Goal: Transaction & Acquisition: Obtain resource

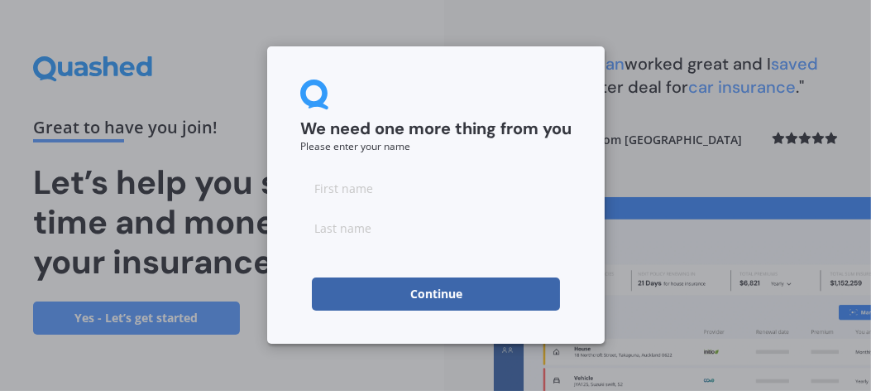
click at [405, 204] on input at bounding box center [435, 187] width 271 height 33
type input "Jules"
type input "Hern"
click at [358, 297] on button "Continue" at bounding box center [436, 293] width 248 height 33
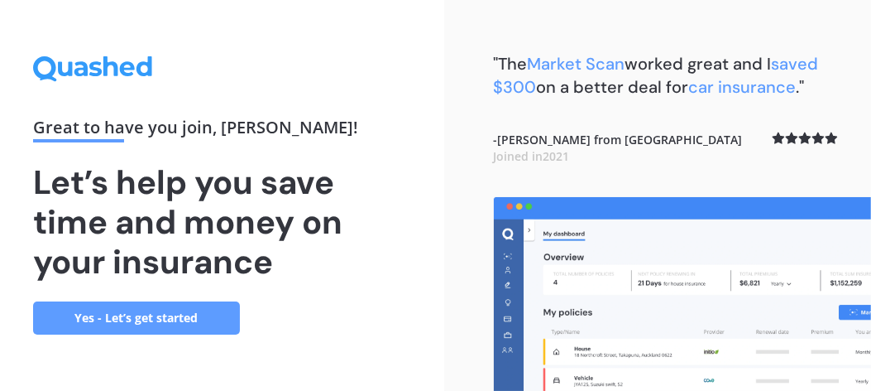
click at [194, 317] on link "Yes - Let’s get started" at bounding box center [136, 317] width 207 height 33
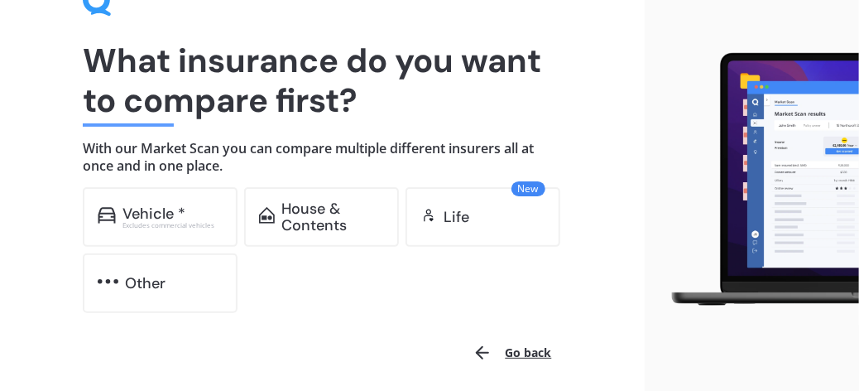
scroll to position [78, 0]
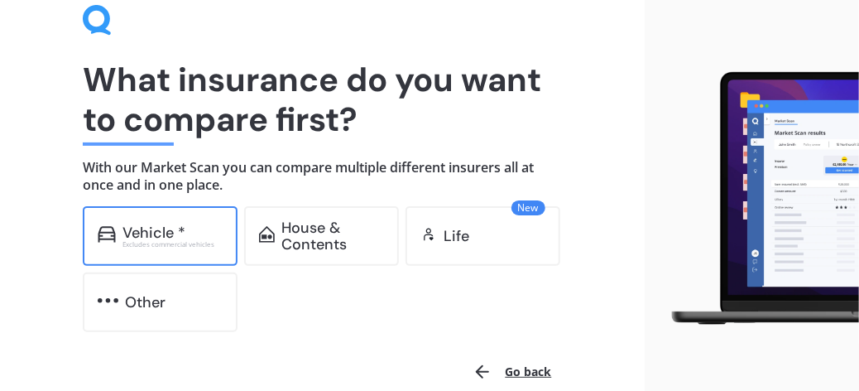
click at [170, 230] on div "Vehicle *" at bounding box center [153, 232] width 63 height 17
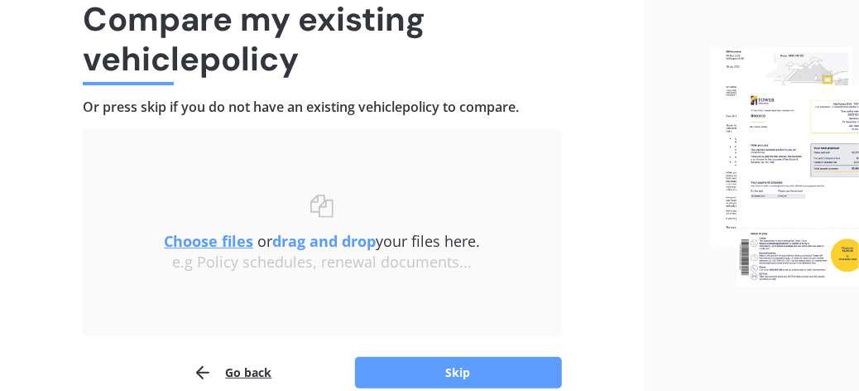
scroll to position [161, 0]
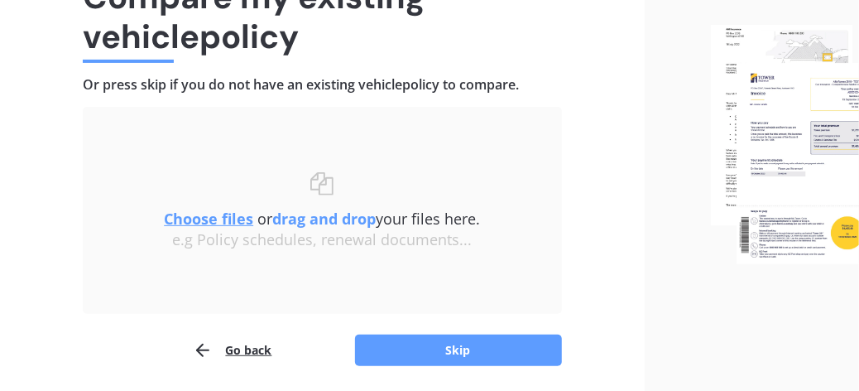
click at [215, 219] on u "Choose files" at bounding box center [208, 219] width 89 height 20
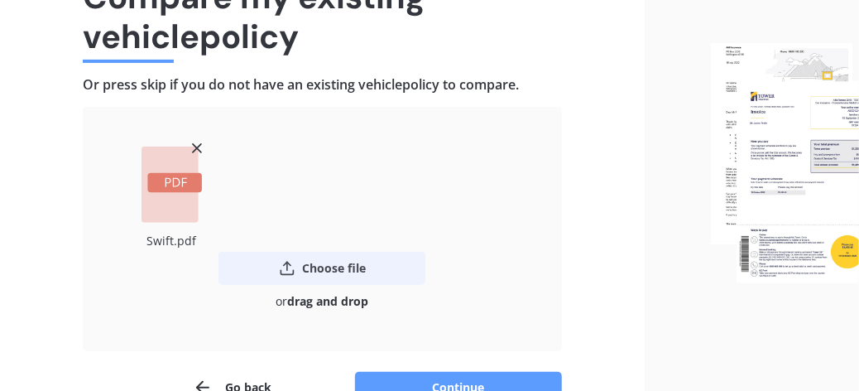
click at [324, 269] on button "Choose file" at bounding box center [321, 268] width 207 height 33
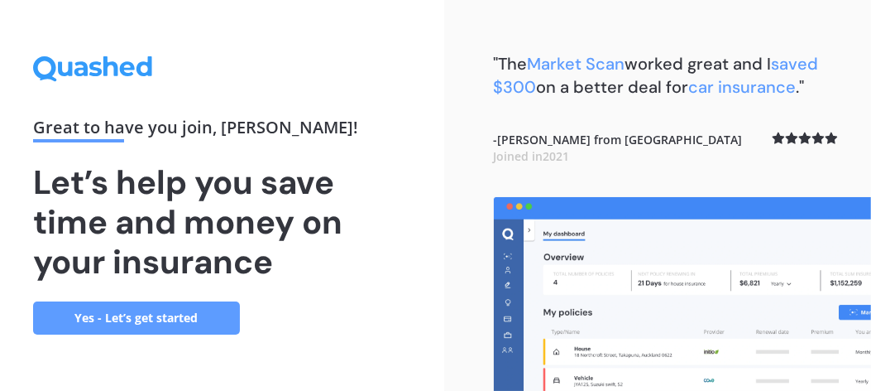
click at [151, 309] on link "Yes - Let’s get started" at bounding box center [136, 317] width 207 height 33
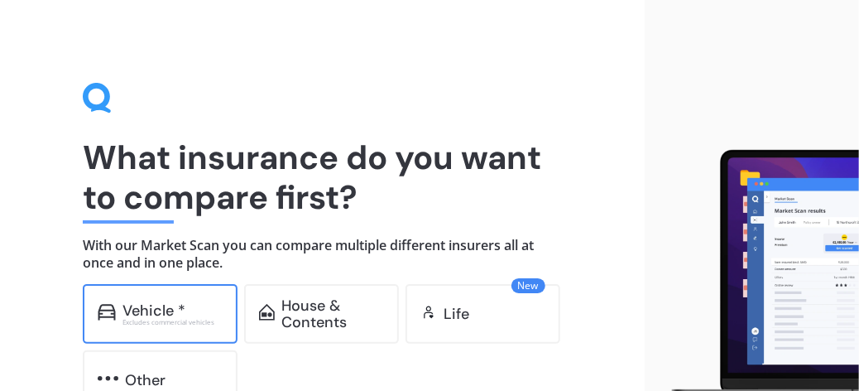
click at [176, 307] on div "Vehicle *" at bounding box center [153, 310] width 63 height 17
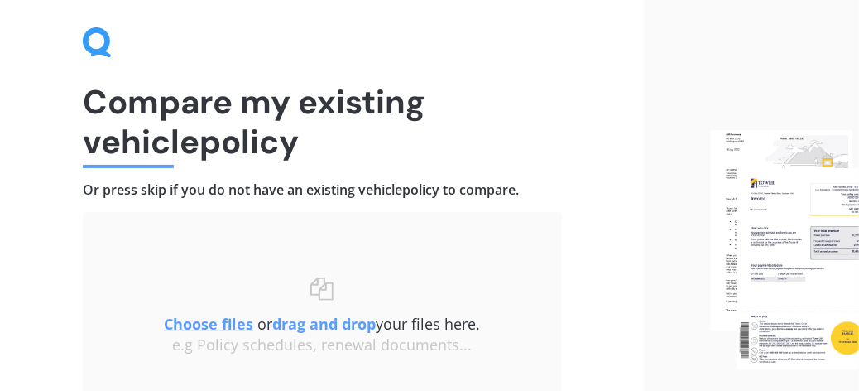
scroll to position [166, 0]
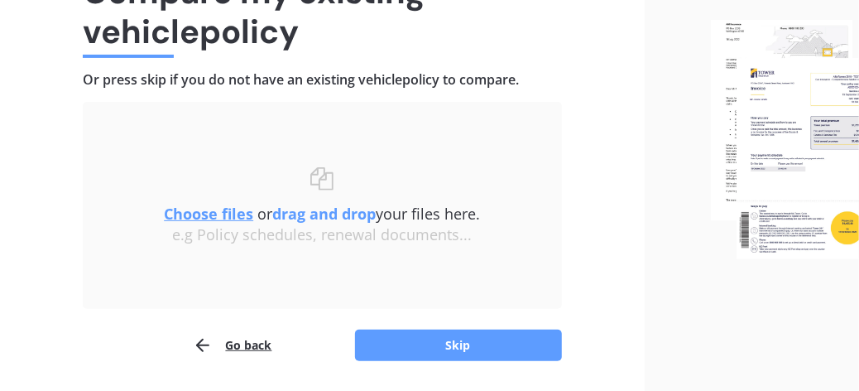
click at [225, 209] on u "Choose files" at bounding box center [208, 214] width 89 height 20
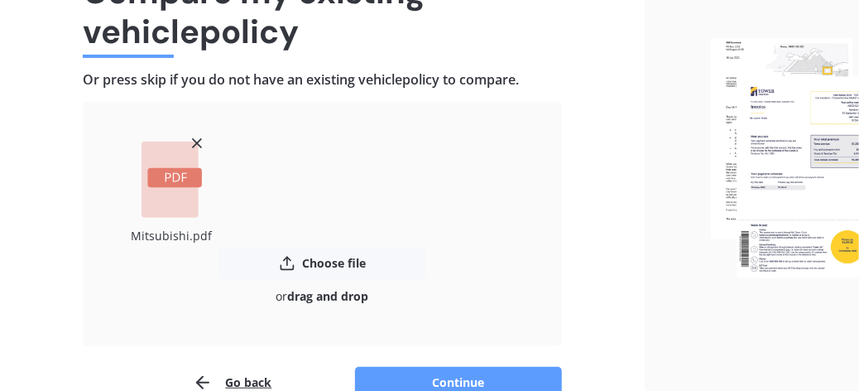
scroll to position [248, 0]
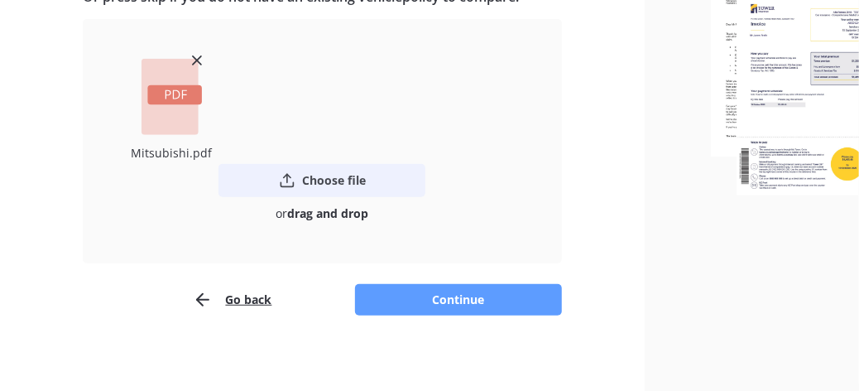
click at [338, 186] on button "Choose file" at bounding box center [321, 180] width 207 height 33
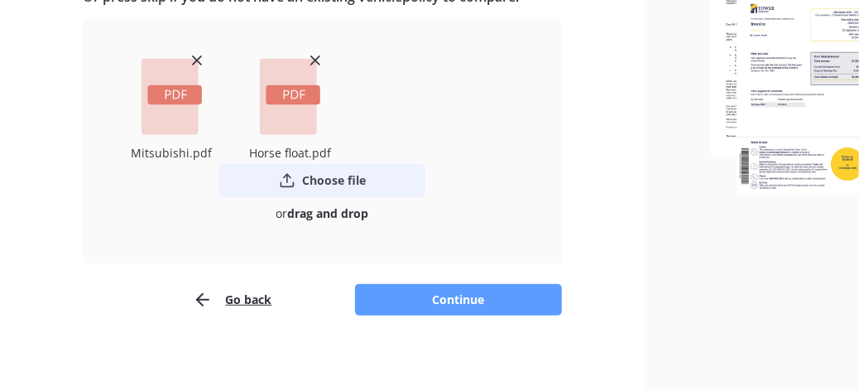
click at [348, 181] on button "Choose file" at bounding box center [321, 180] width 207 height 33
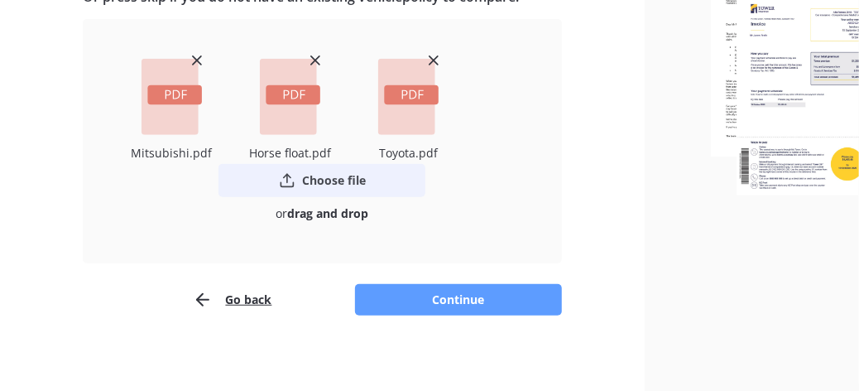
click at [326, 180] on button "Choose file" at bounding box center [321, 180] width 207 height 33
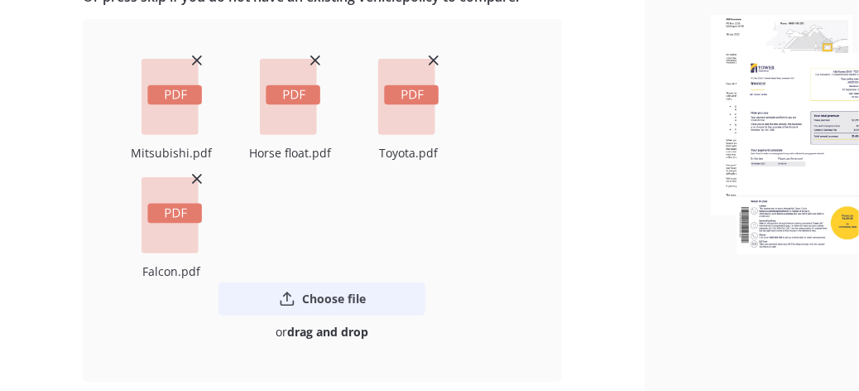
click at [323, 297] on button "Choose file" at bounding box center [321, 298] width 207 height 33
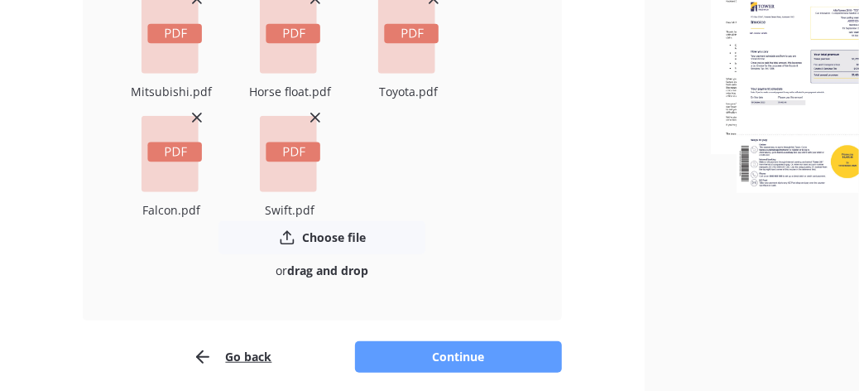
scroll to position [331, 0]
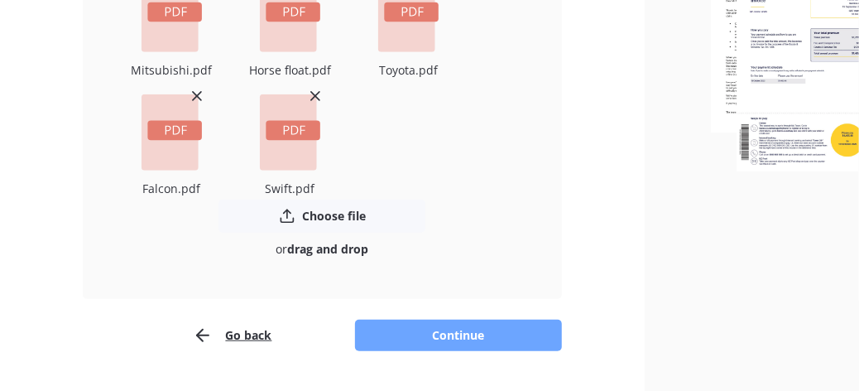
click at [454, 336] on button "Continue" at bounding box center [458, 334] width 207 height 31
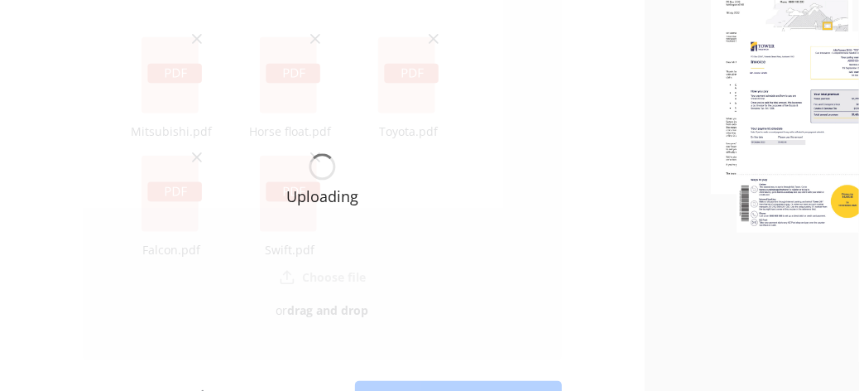
scroll to position [248, 0]
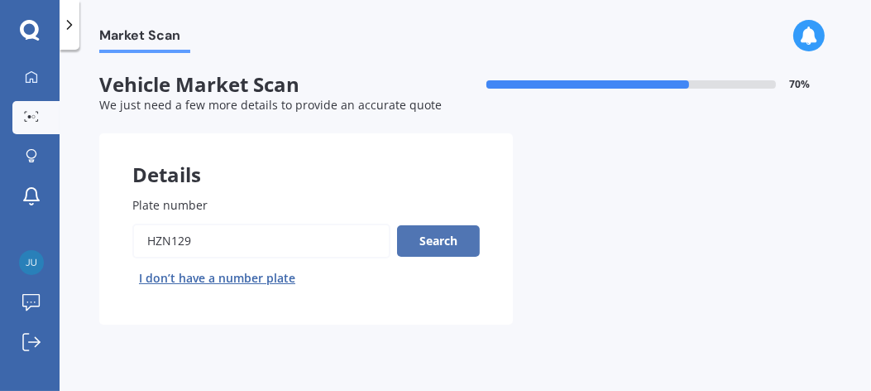
click at [463, 245] on button "Search" at bounding box center [438, 240] width 83 height 31
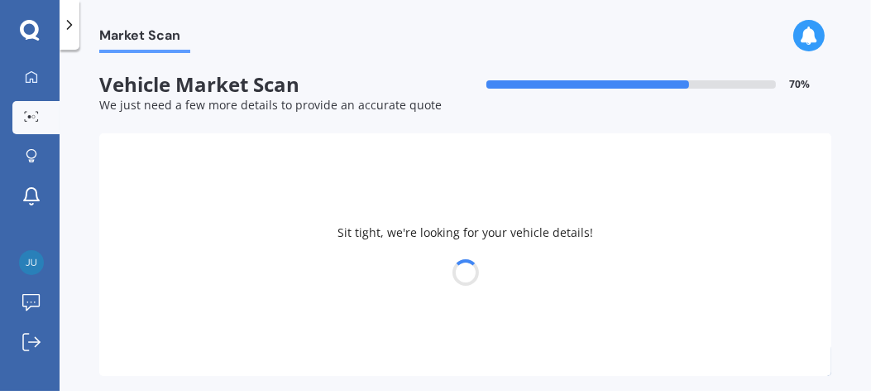
select select "SUZUKI"
select select "SWIFT"
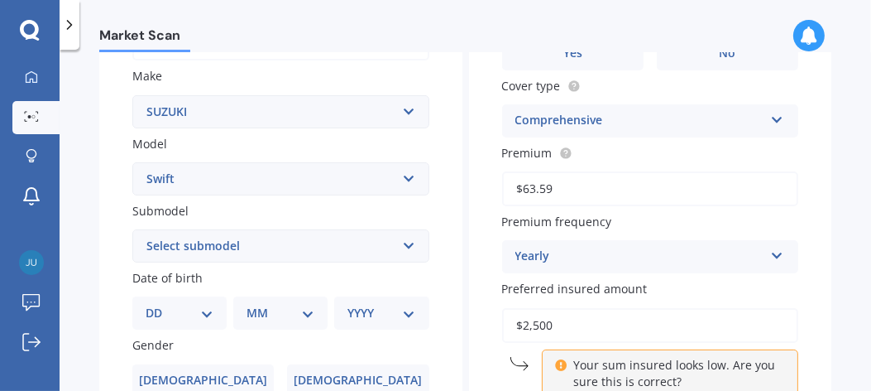
scroll to position [331, 0]
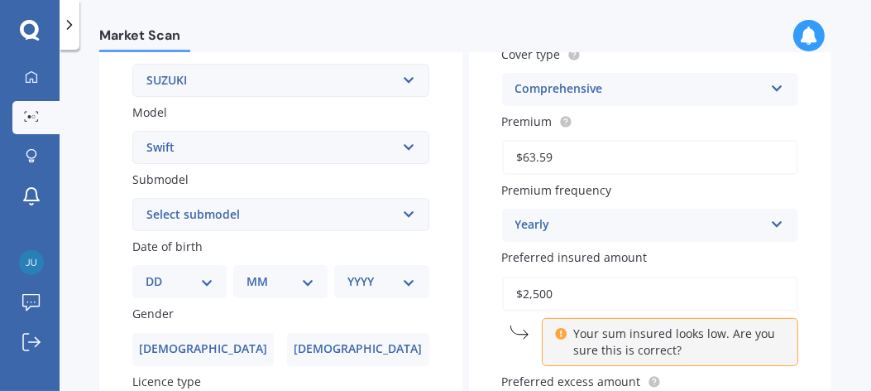
click at [401, 215] on select "Select submodel (All other) Cino Diesel Turbo GA GL GLX GO GP GS GTI LTD RS Hyb…" at bounding box center [280, 214] width 297 height 33
select select "(ALL OTHER)"
click at [132, 198] on select "Select submodel (All other) Cino Diesel Turbo GA GL GLX GO GP GS GTI LTD RS Hyb…" at bounding box center [280, 214] width 297 height 33
click at [452, 200] on div "Plate number Search I don’t have a number plate Year [DATE] Make Select make AC…" at bounding box center [280, 216] width 363 height 769
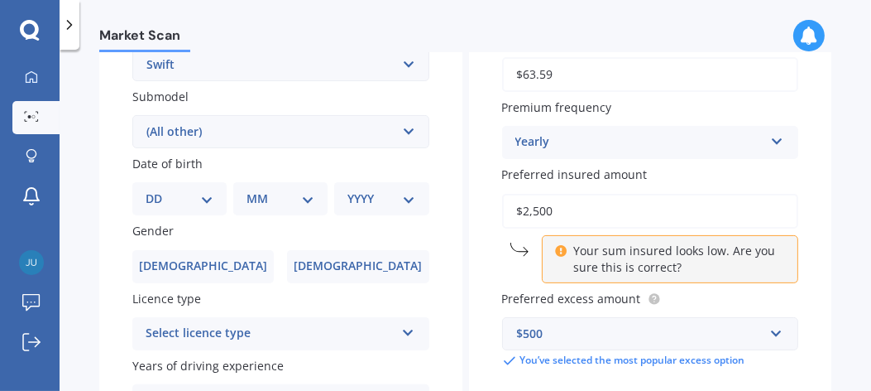
click at [211, 201] on select "DD 01 02 03 04 05 06 07 08 09 10 11 12 13 14 15 16 17 18 19 20 21 22 23 24 25 2…" at bounding box center [180, 199] width 68 height 18
select select "11"
click at [158, 190] on select "DD 01 02 03 04 05 06 07 08 09 10 11 12 13 14 15 16 17 18 19 20 21 22 23 24 25 2…" at bounding box center [180, 199] width 68 height 18
click at [290, 204] on select "MM 01 02 03 04 05 06 07 08 09 10 11 12" at bounding box center [283, 199] width 61 height 18
select select "05"
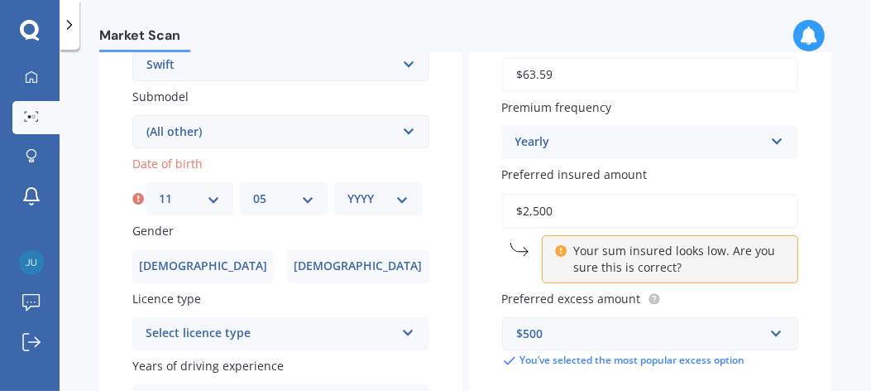
click at [253, 190] on select "MM 01 02 03 04 05 06 07 08 09 10 11 12" at bounding box center [283, 199] width 61 height 18
click at [386, 196] on select "YYYY 2025 2024 2023 2022 2021 2020 2019 2018 2017 2016 2015 2014 2013 2012 2011…" at bounding box center [378, 199] width 61 height 18
select select "2007"
click at [348, 190] on select "YYYY 2025 2024 2023 2022 2021 2020 2019 2018 2017 2016 2015 2014 2013 2012 2011…" at bounding box center [378, 199] width 61 height 18
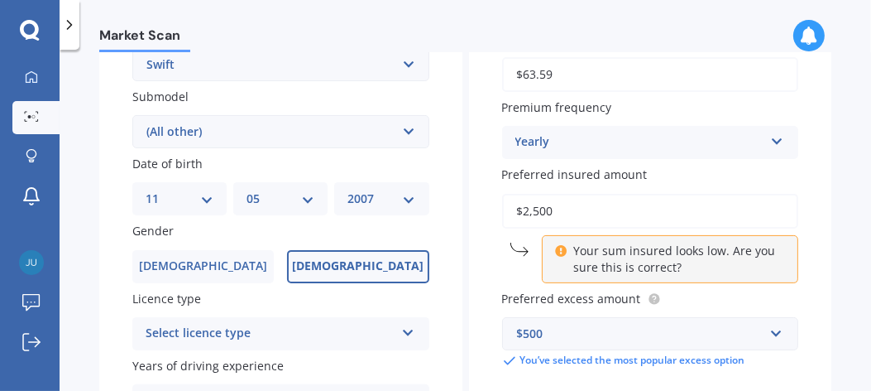
click at [357, 266] on span "[DEMOGRAPHIC_DATA]" at bounding box center [358, 266] width 132 height 14
click at [0, 0] on input "[DEMOGRAPHIC_DATA]" at bounding box center [0, 0] width 0 height 0
click at [463, 195] on div "Details Plate number Search I don’t have a number plate Year [DATE] Make Select…" at bounding box center [465, 118] width 732 height 799
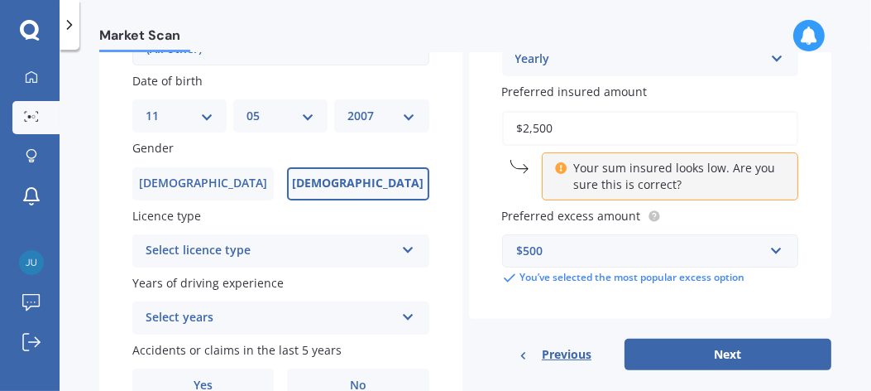
click at [403, 257] on div "Select licence type NZ Full NZ Restricted NZ Learners [GEOGRAPHIC_DATA] [GEOGRA…" at bounding box center [280, 250] width 297 height 33
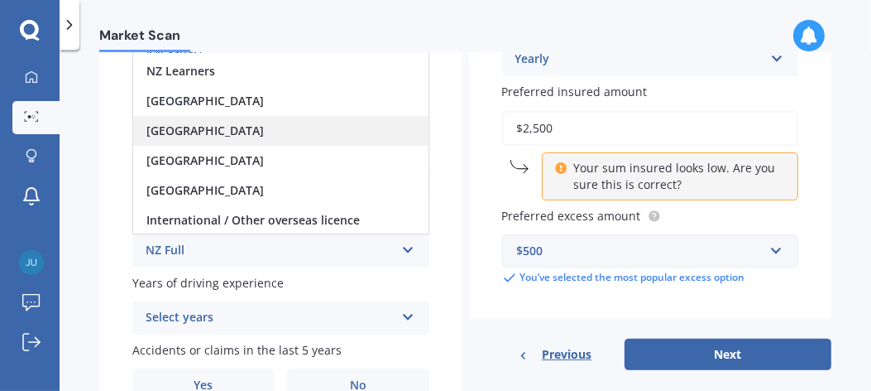
scroll to position [0, 0]
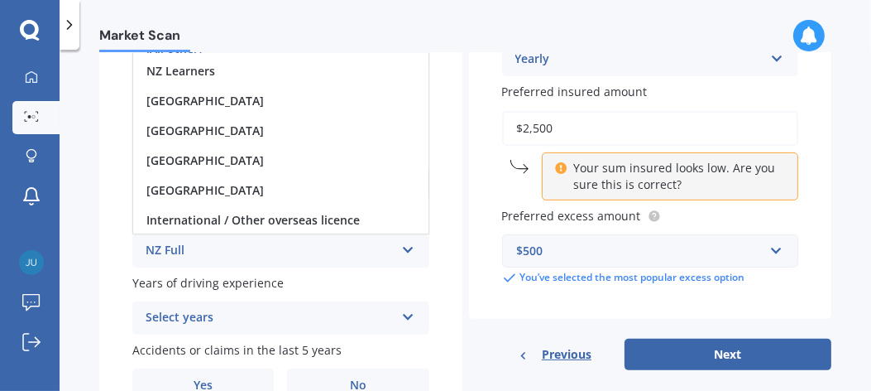
click at [463, 232] on div "Details Plate number Search I don’t have a number plate Year [DATE] Make Select…" at bounding box center [465, 36] width 732 height 799
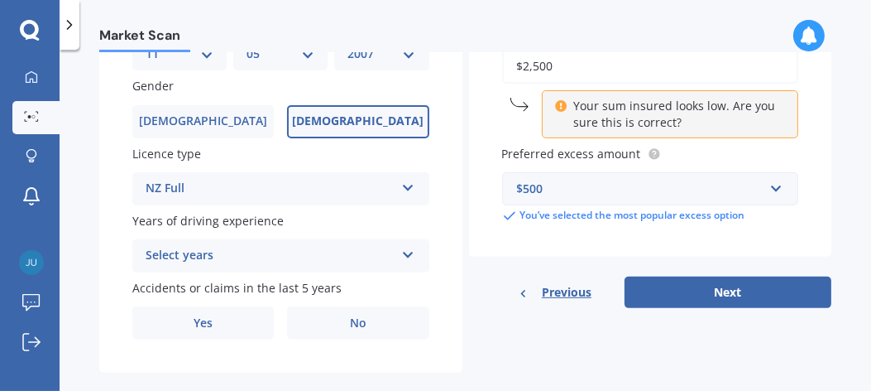
scroll to position [579, 0]
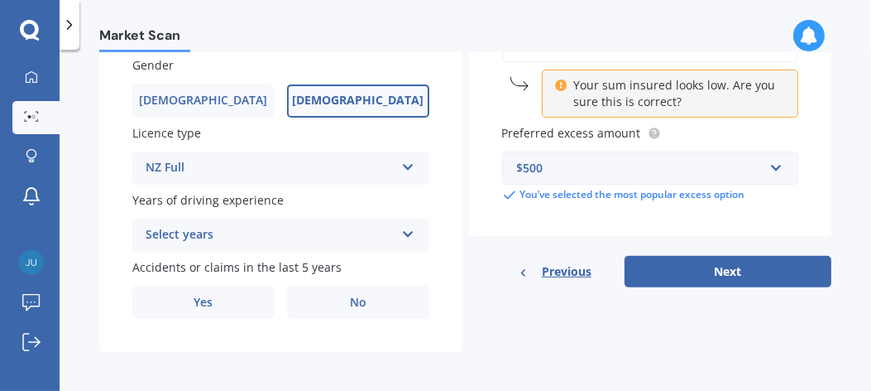
click at [403, 175] on div "NZ Full NZ Full NZ Restricted NZ Learners [GEOGRAPHIC_DATA] [GEOGRAPHIC_DATA] […" at bounding box center [280, 167] width 297 height 33
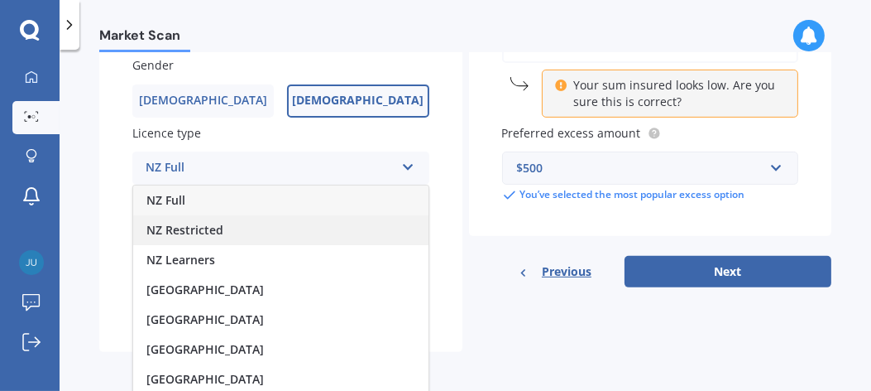
click at [212, 224] on span "NZ Restricted" at bounding box center [184, 230] width 77 height 16
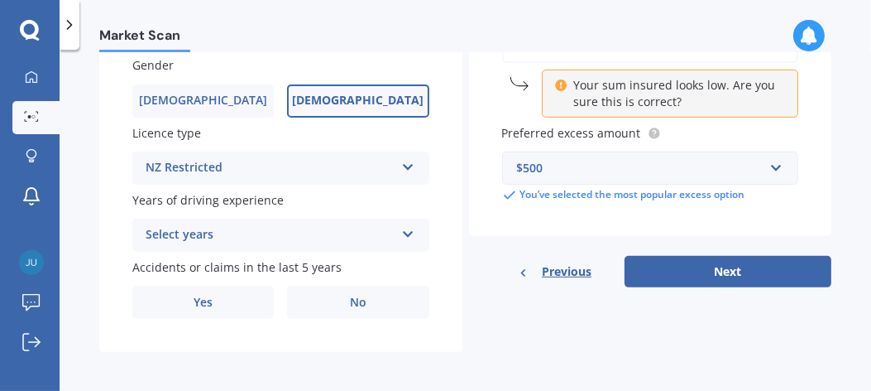
click at [403, 233] on icon at bounding box center [408, 231] width 14 height 12
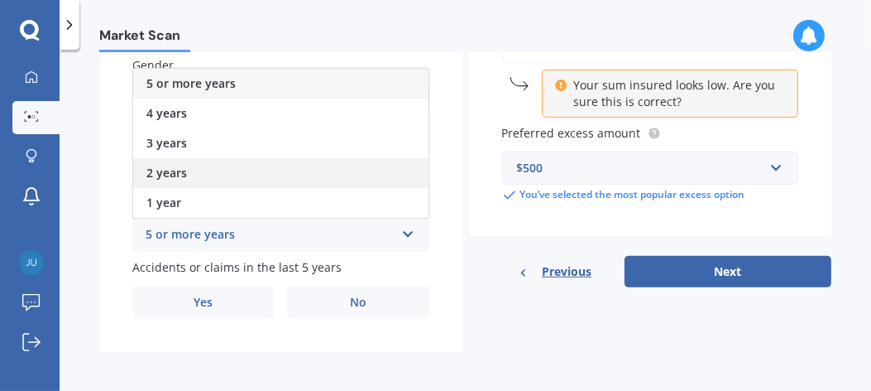
click at [174, 173] on span "2 years" at bounding box center [166, 173] width 41 height 16
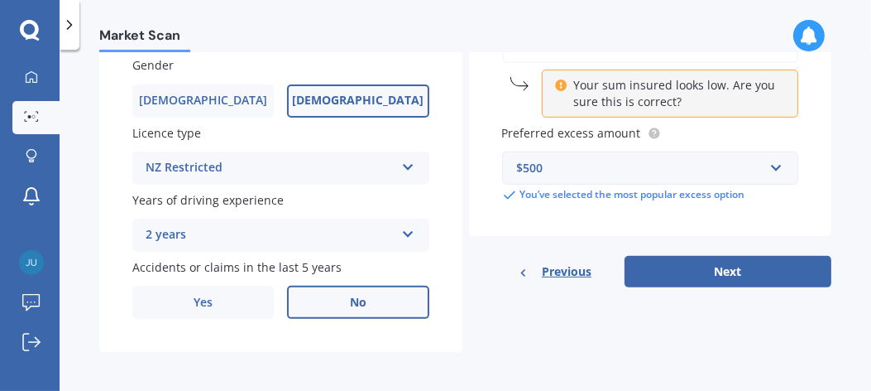
click at [363, 303] on label "No" at bounding box center [358, 302] width 142 height 33
click at [0, 0] on input "No" at bounding box center [0, 0] width 0 height 0
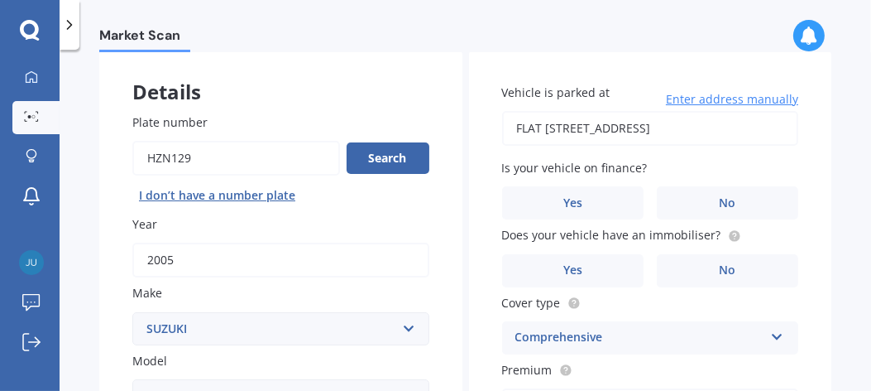
scroll to position [0, 0]
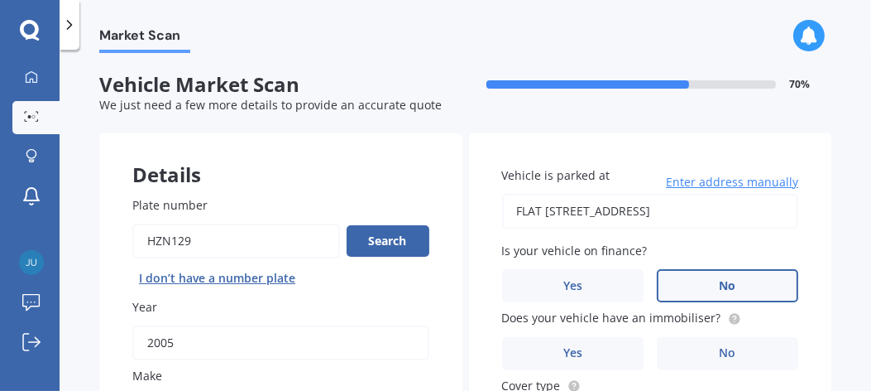
click at [719, 292] on span "No" at bounding box center [727, 286] width 17 height 14
click at [0, 0] on input "No" at bounding box center [0, 0] width 0 height 0
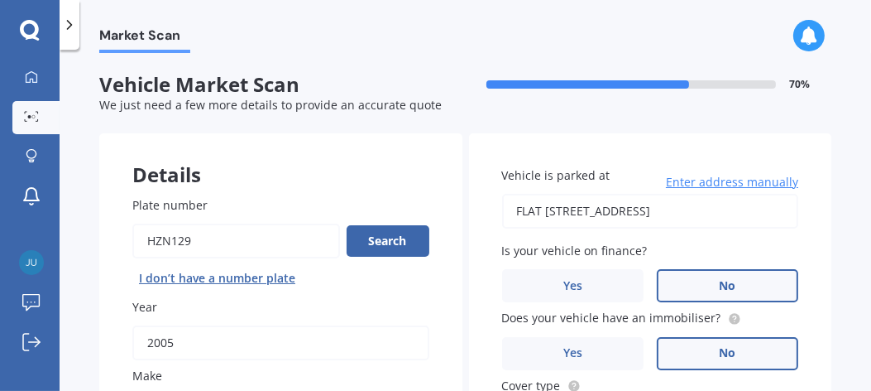
click at [719, 350] on span "No" at bounding box center [727, 353] width 17 height 14
click at [0, 0] on input "No" at bounding box center [0, 0] width 0 height 0
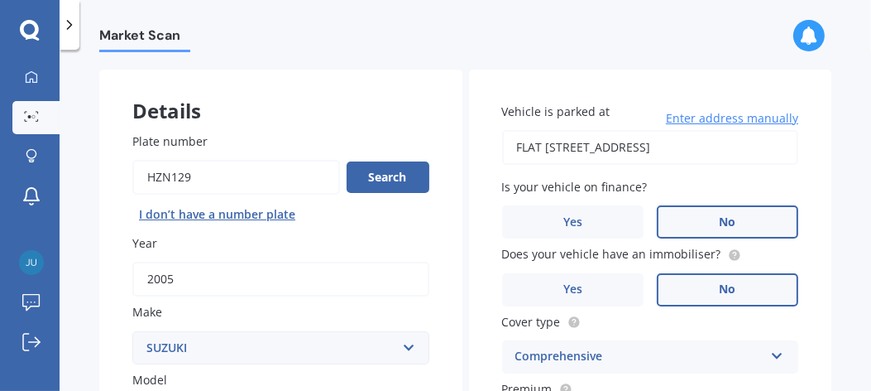
scroll to position [83, 0]
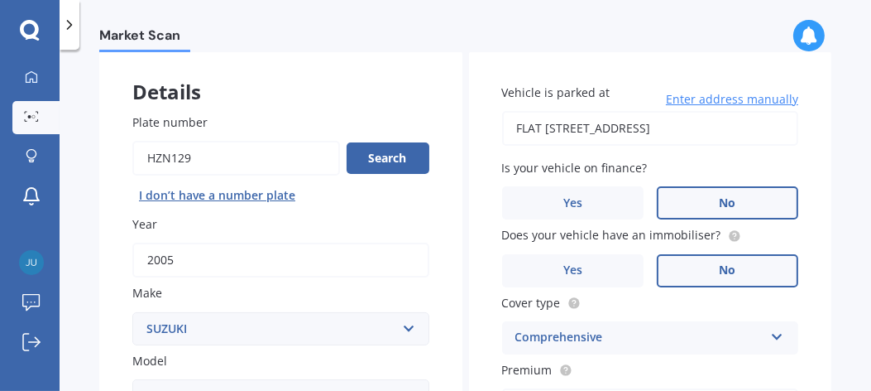
click at [669, 135] on input "FLAT [STREET_ADDRESS]" at bounding box center [650, 128] width 297 height 35
drag, startPoint x: 548, startPoint y: 129, endPoint x: 513, endPoint y: 125, distance: 35.0
click at [513, 125] on input "FLAT [STREET_ADDRESS]" at bounding box center [650, 128] width 297 height 35
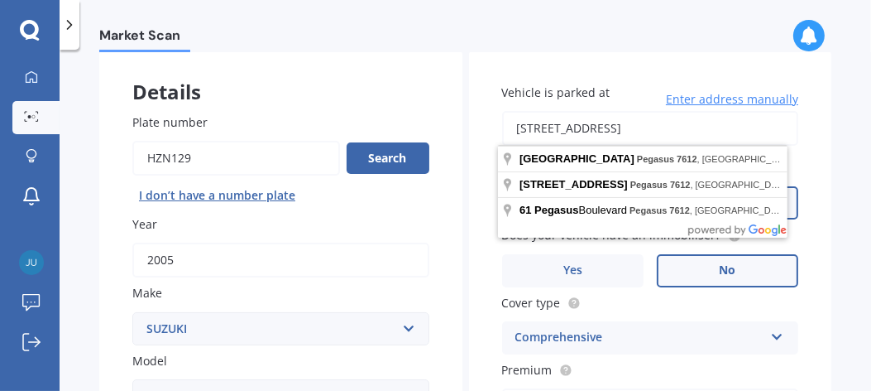
click at [760, 129] on input "[STREET_ADDRESS]" at bounding box center [650, 128] width 297 height 35
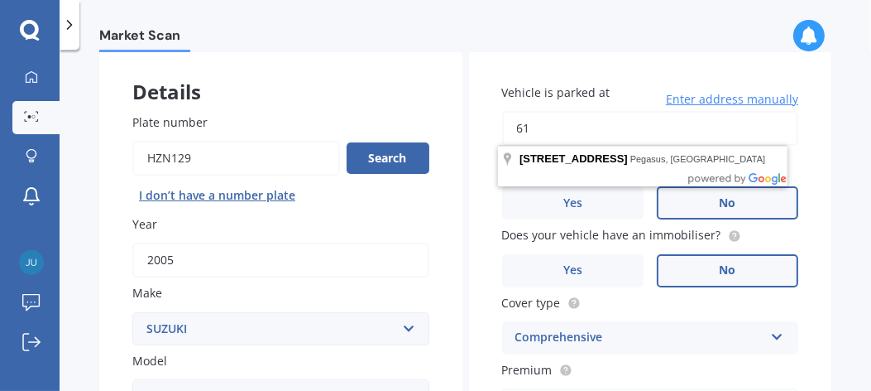
type input "6"
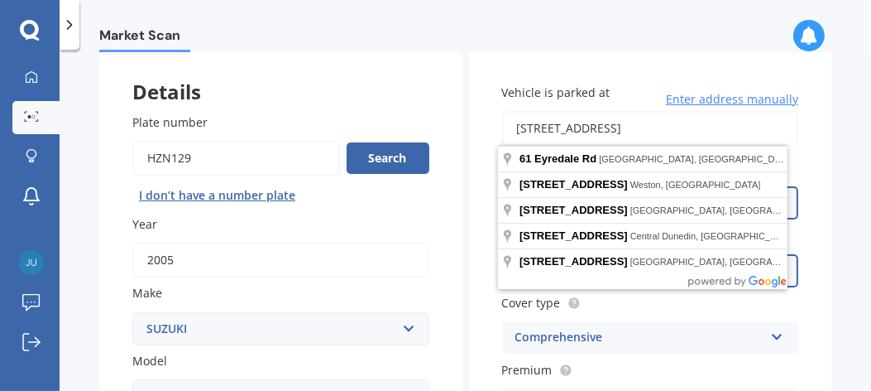
click at [838, 154] on div "Market Scan Vehicle Market Scan 70 % We just need a few more details to provide…" at bounding box center [466, 223] width 812 height 341
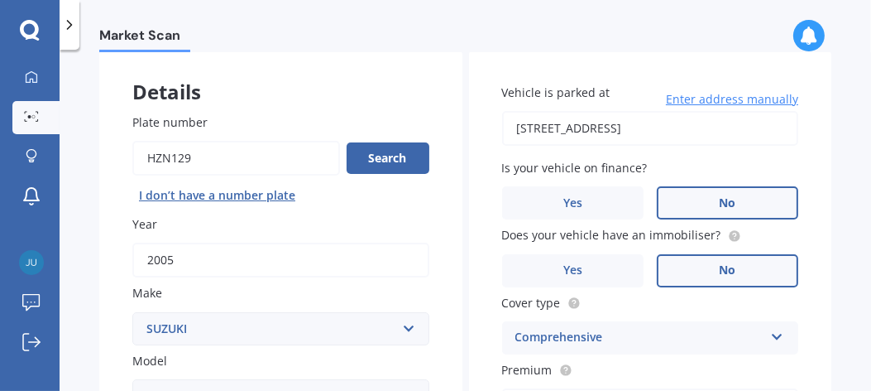
click at [639, 127] on input "[STREET_ADDRESS]" at bounding box center [650, 128] width 297 height 35
type input "[STREET_ADDRESS]"
click at [835, 158] on div "Market Scan Vehicle Market Scan 70 % We just need a few more details to provide…" at bounding box center [466, 223] width 812 height 341
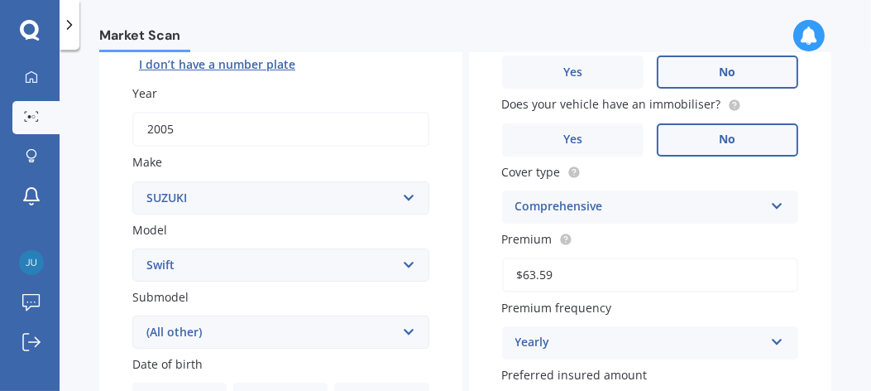
scroll to position [248, 0]
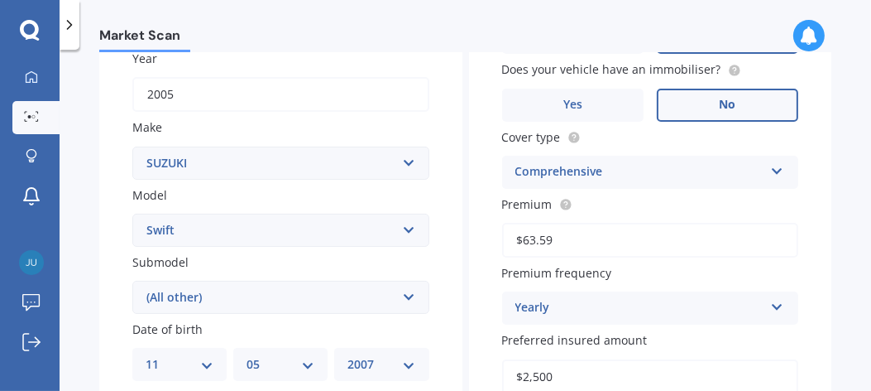
click at [757, 172] on div "Comprehensive Third Party Third Party, Fire & Theft Comprehensive" at bounding box center [650, 172] width 297 height 33
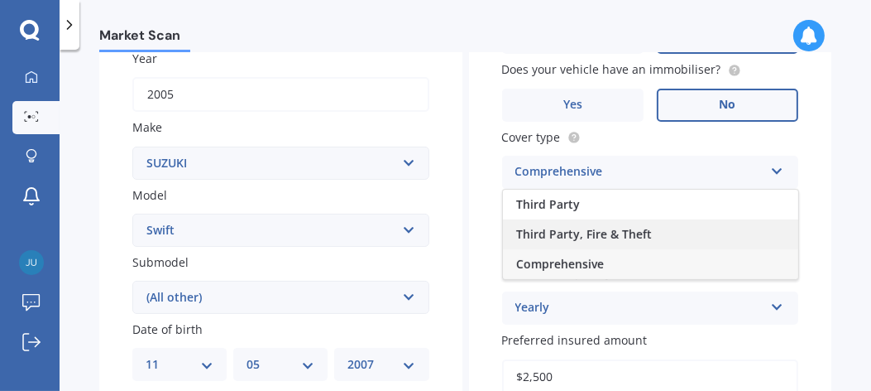
click at [609, 233] on span "Third Party, Fire & Theft" at bounding box center [584, 234] width 136 height 16
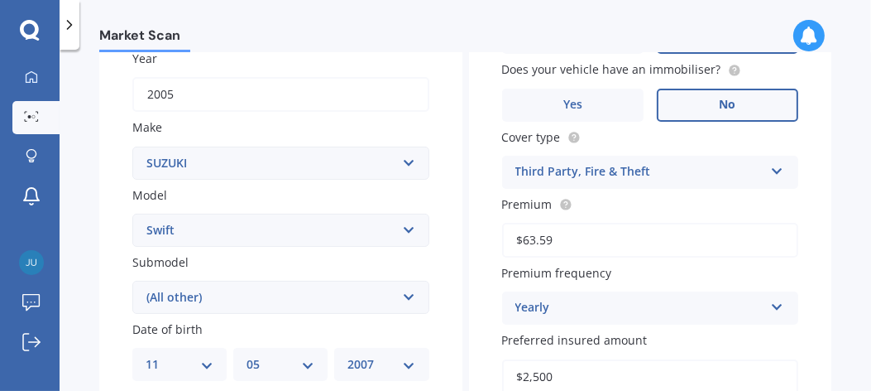
click at [829, 184] on div "Market Scan Vehicle Market Scan 70 % We just need a few more details to provide…" at bounding box center [466, 223] width 812 height 341
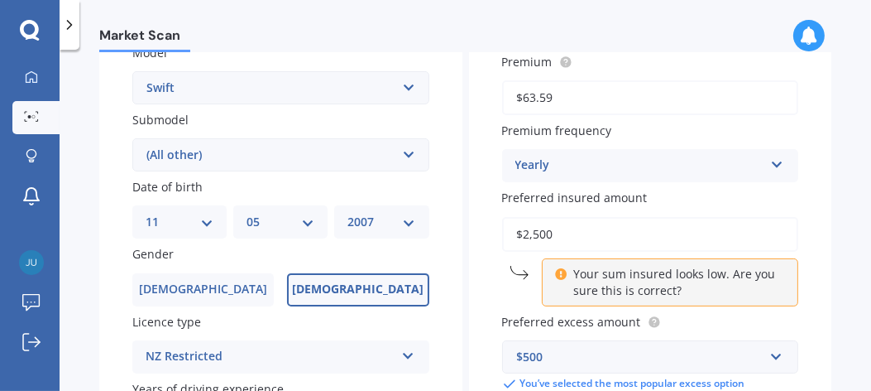
scroll to position [414, 0]
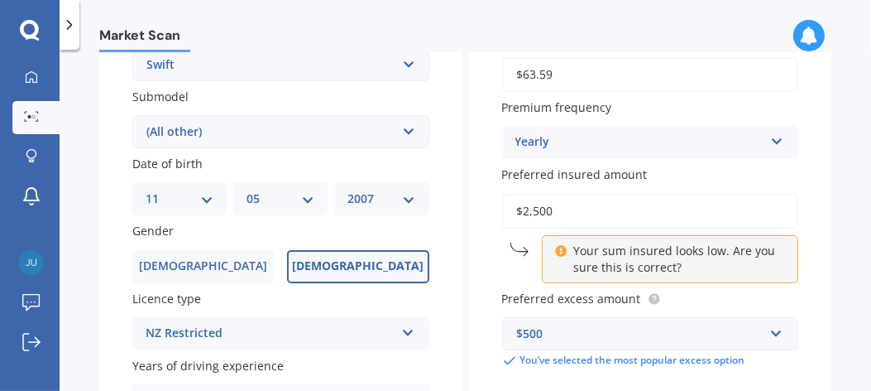
click at [774, 144] on icon at bounding box center [778, 138] width 14 height 12
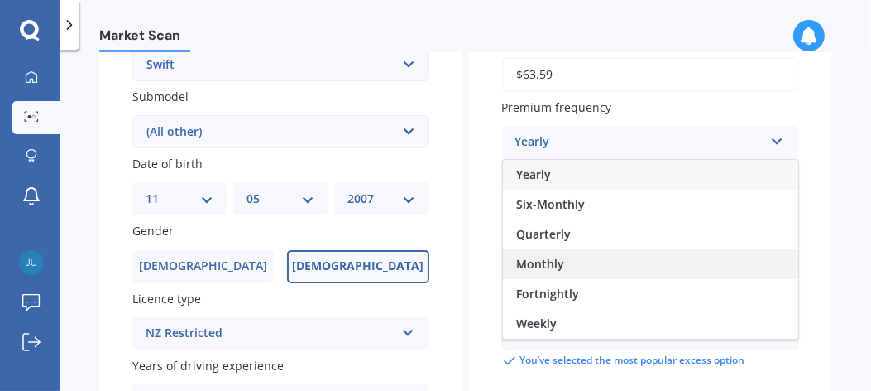
click at [540, 263] on span "Monthly" at bounding box center [540, 264] width 48 height 16
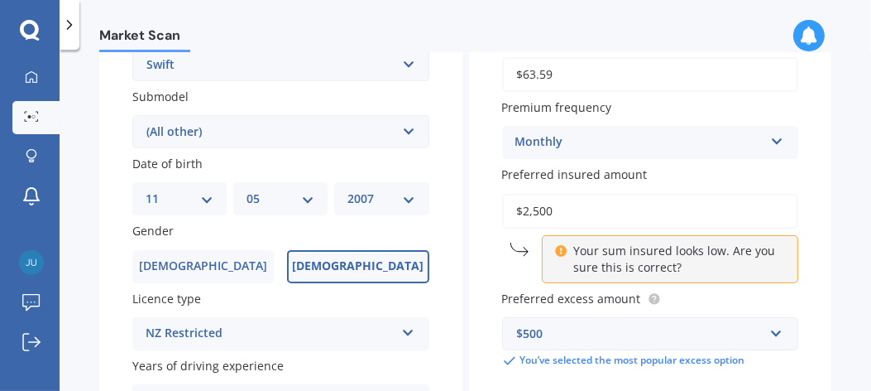
click at [843, 170] on div "Market Scan Vehicle Market Scan 70 % We just need a few more details to provide…" at bounding box center [466, 223] width 812 height 341
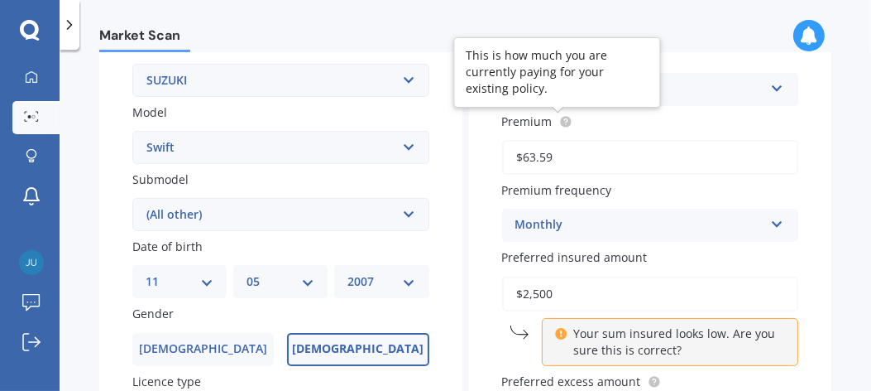
click at [560, 123] on circle at bounding box center [565, 121] width 11 height 11
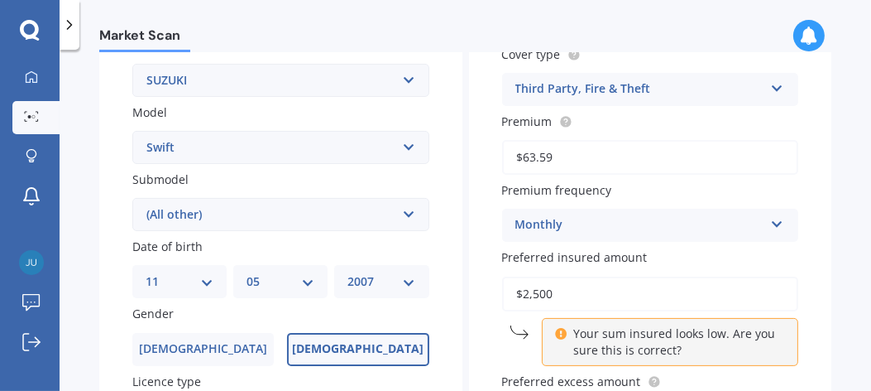
click at [841, 191] on div "Market Scan Vehicle Market Scan 70 % We just need a few more details to provide…" at bounding box center [466, 223] width 812 height 341
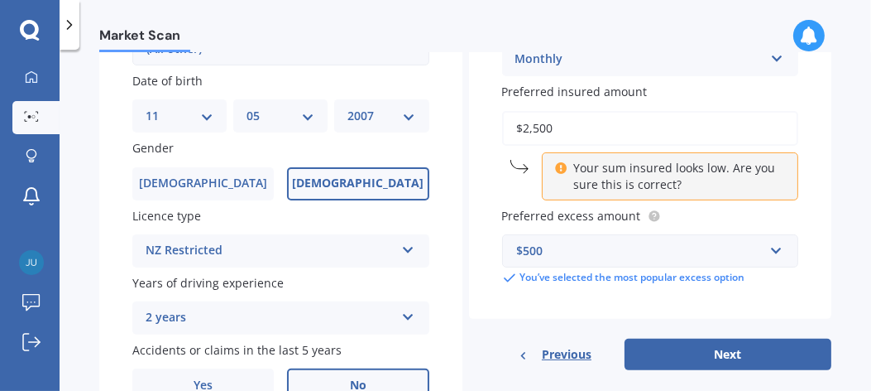
scroll to position [579, 0]
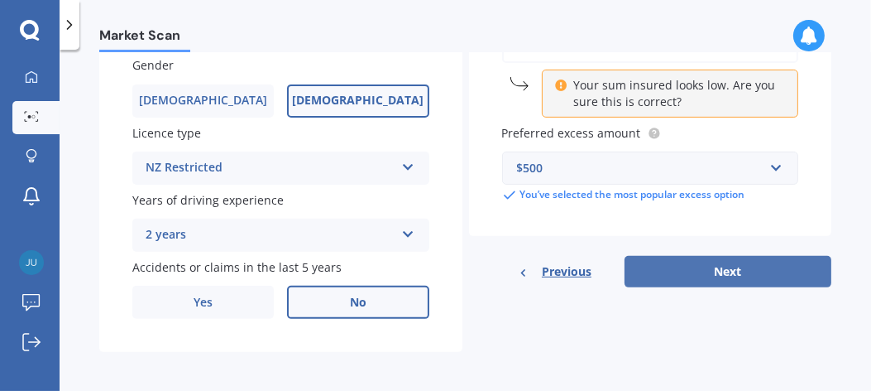
click at [735, 277] on button "Next" at bounding box center [728, 271] width 207 height 31
select select "11"
select select "05"
select select "2007"
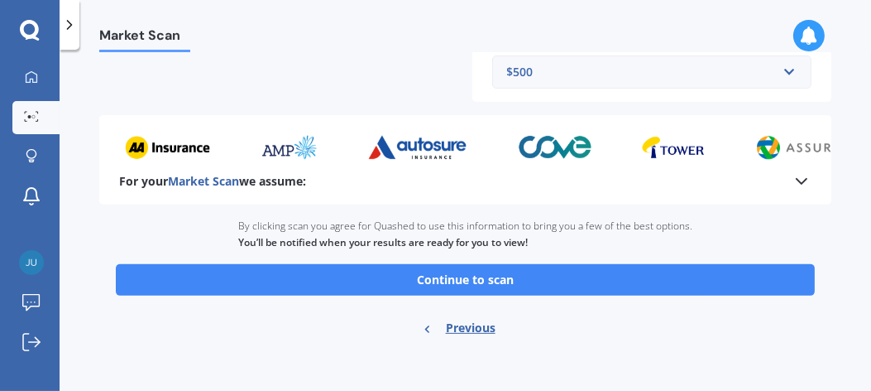
scroll to position [599, 0]
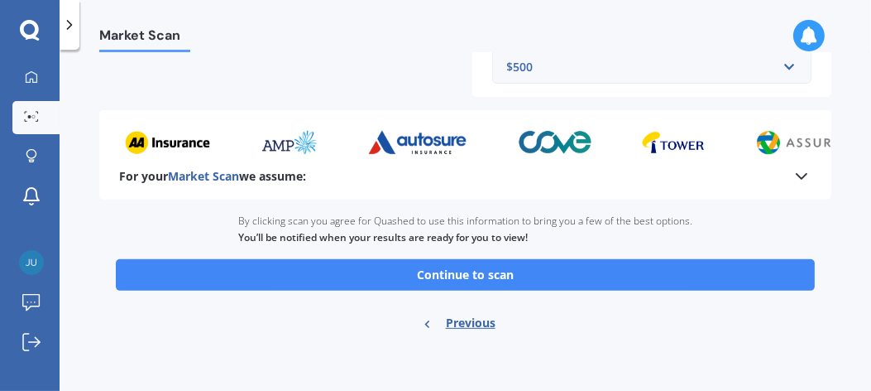
click at [483, 276] on button "Continue to scan" at bounding box center [465, 274] width 699 height 31
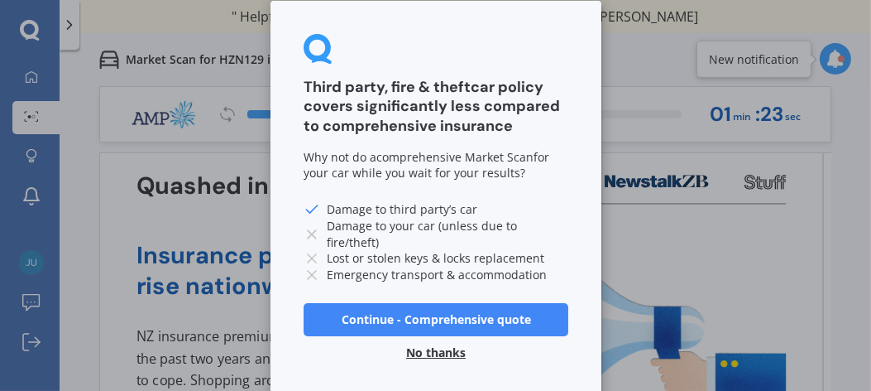
scroll to position [29, 0]
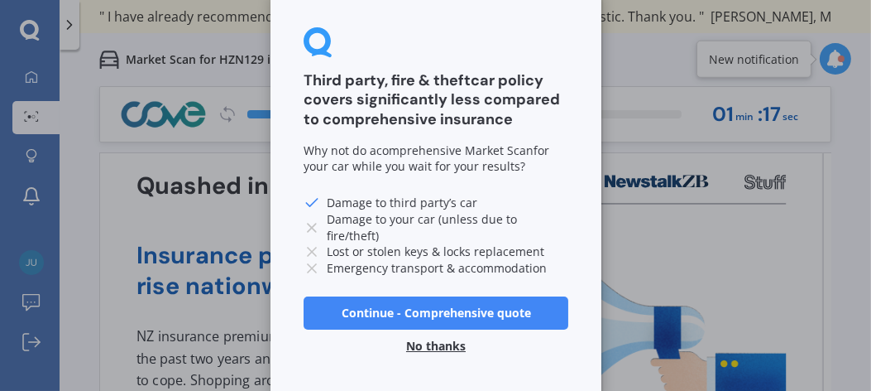
click at [430, 340] on button "No thanks" at bounding box center [435, 345] width 79 height 33
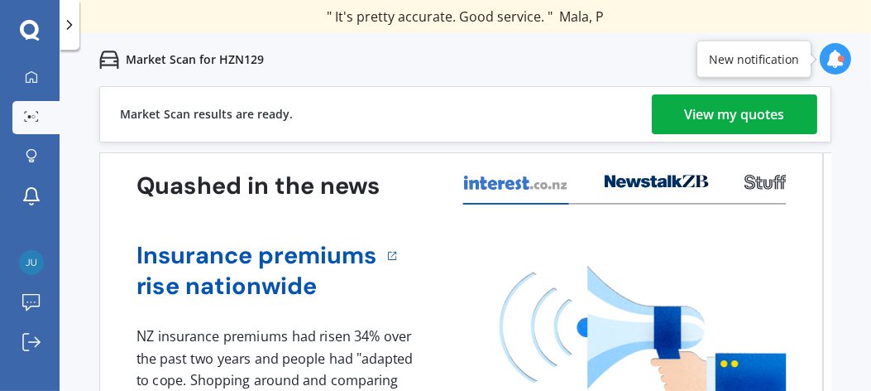
click at [737, 113] on div "View my quotes" at bounding box center [735, 114] width 100 height 40
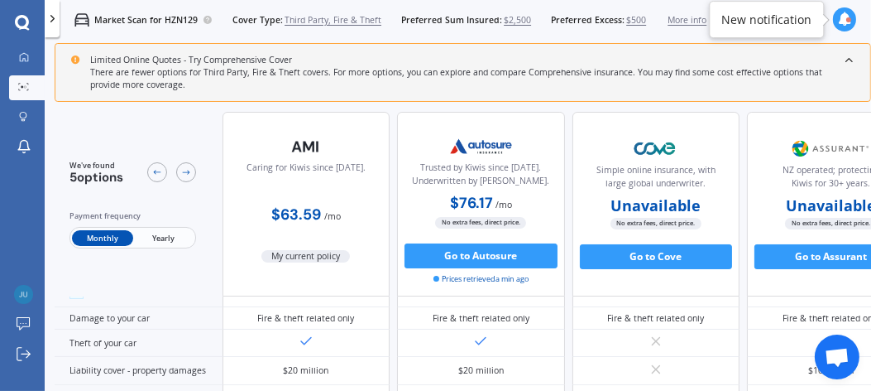
scroll to position [99, 0]
